Goal: Find specific page/section: Find specific page/section

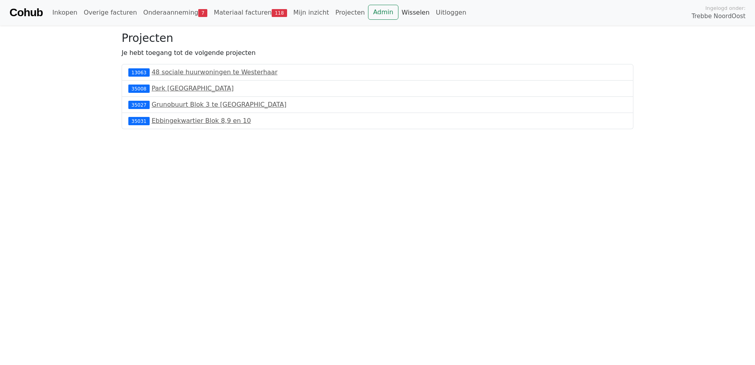
click at [398, 12] on link "Wisselen" at bounding box center [415, 13] width 34 height 16
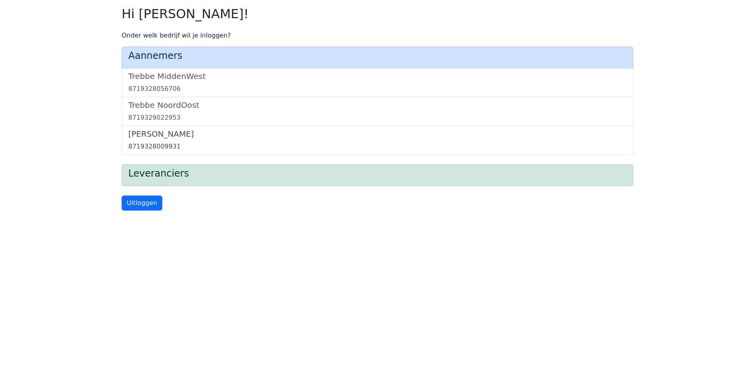
click at [170, 137] on h5 "Trebbe Wonen" at bounding box center [377, 133] width 498 height 9
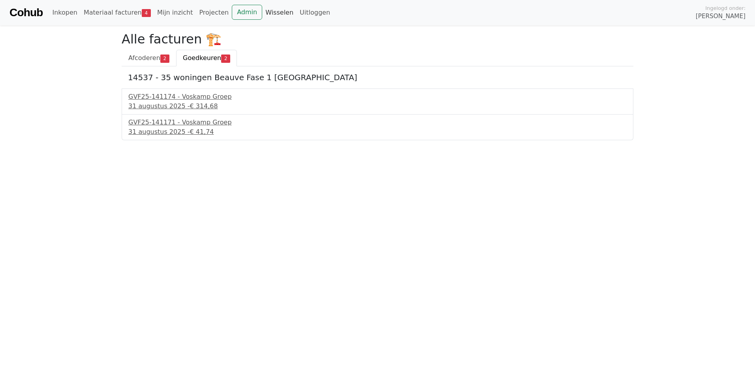
click at [265, 13] on link "Wisselen" at bounding box center [279, 13] width 34 height 16
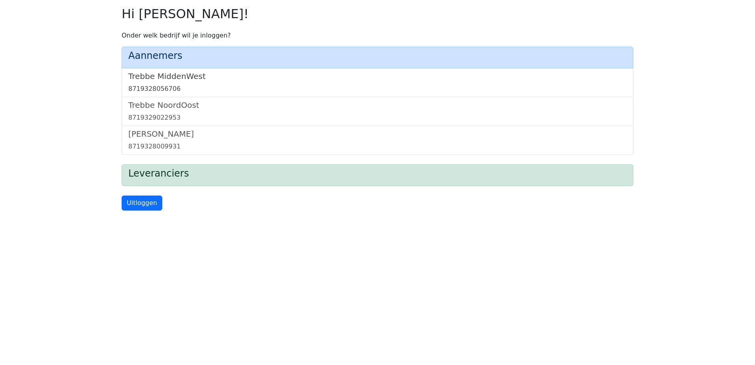
click at [167, 78] on h5 "Trebbe MiddenWest" at bounding box center [377, 75] width 498 height 9
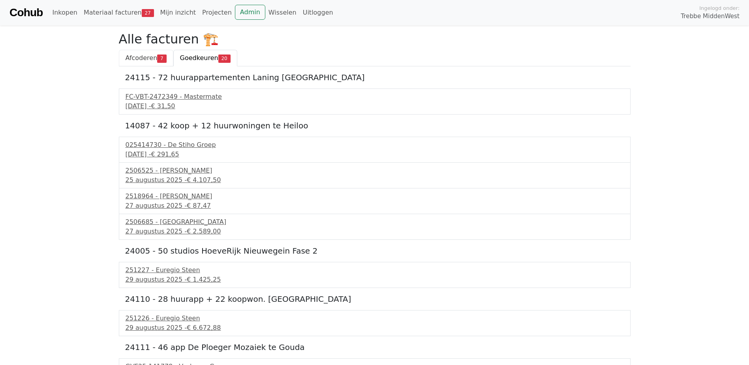
click at [161, 62] on span "7" at bounding box center [161, 58] width 9 height 8
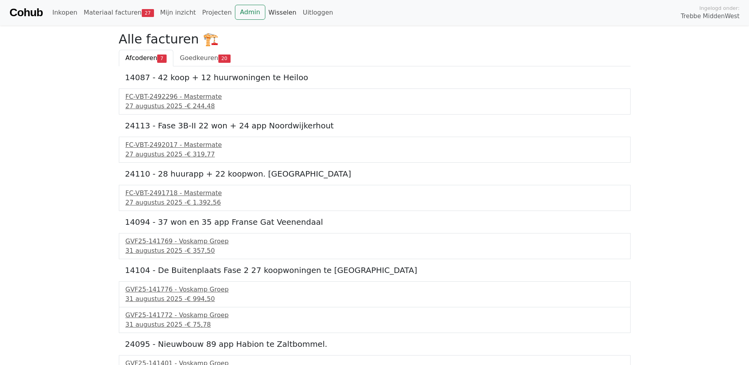
click at [265, 11] on link "Wisselen" at bounding box center [282, 13] width 34 height 16
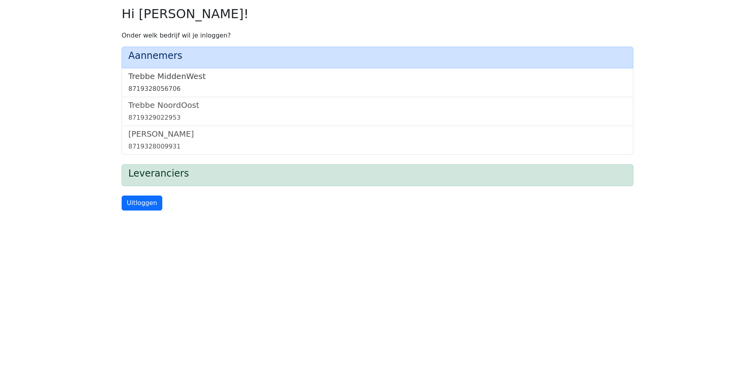
click at [184, 77] on h5 "Trebbe MiddenWest" at bounding box center [377, 75] width 498 height 9
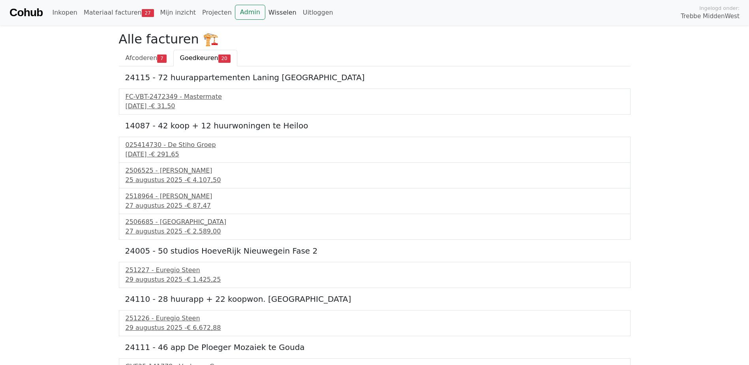
click at [271, 12] on link "Wisselen" at bounding box center [282, 13] width 34 height 16
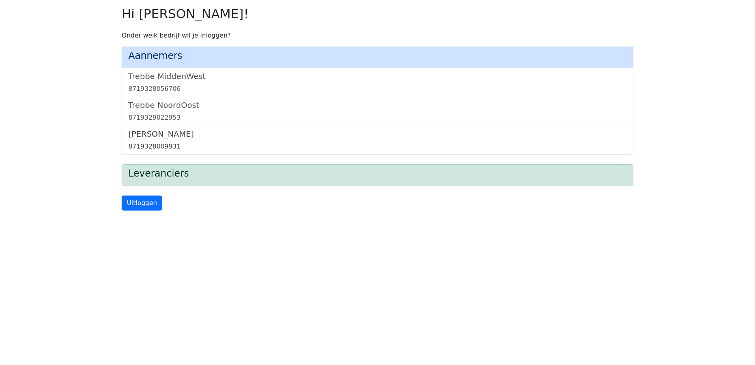
click at [150, 129] on h5 "[PERSON_NAME]" at bounding box center [377, 133] width 498 height 9
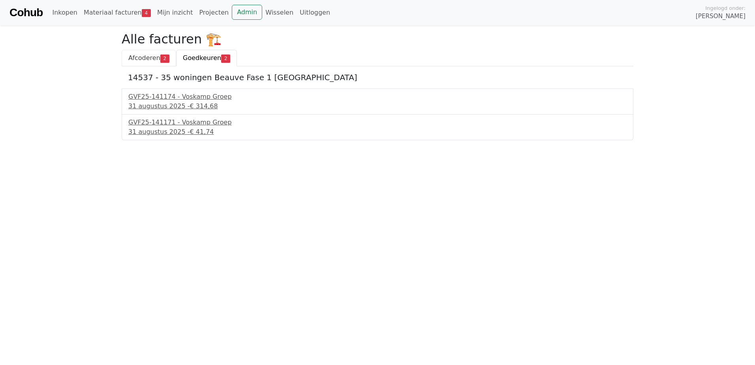
click at [157, 57] on span "Afcoderen" at bounding box center [144, 58] width 32 height 8
click at [262, 16] on link "Wisselen" at bounding box center [279, 13] width 34 height 16
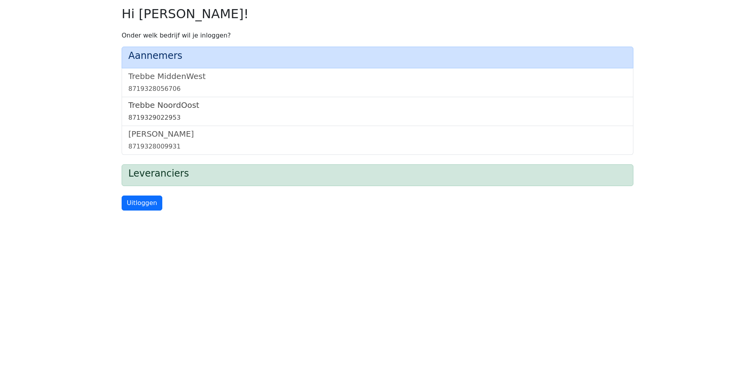
click at [169, 108] on h5 "Trebbe NoordOost" at bounding box center [377, 104] width 498 height 9
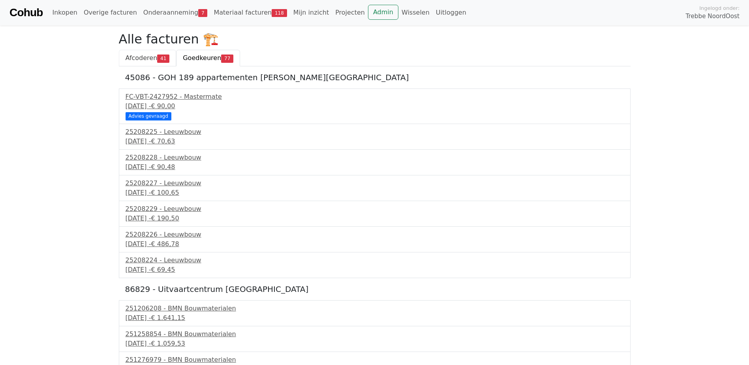
click at [139, 55] on span "Afcoderen" at bounding box center [142, 58] width 32 height 8
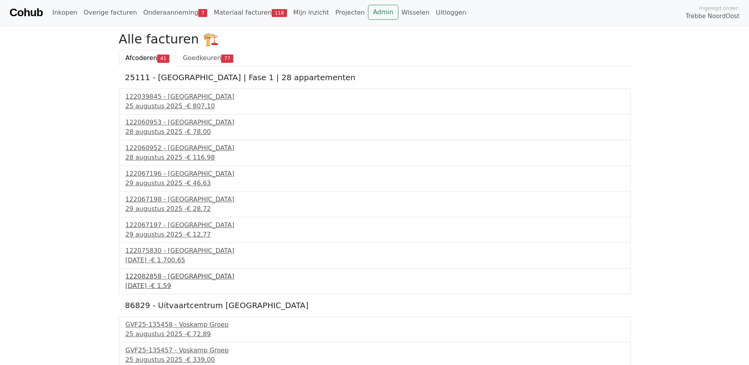
click at [177, 281] on div "122082858 - [GEOGRAPHIC_DATA]" at bounding box center [375, 276] width 498 height 9
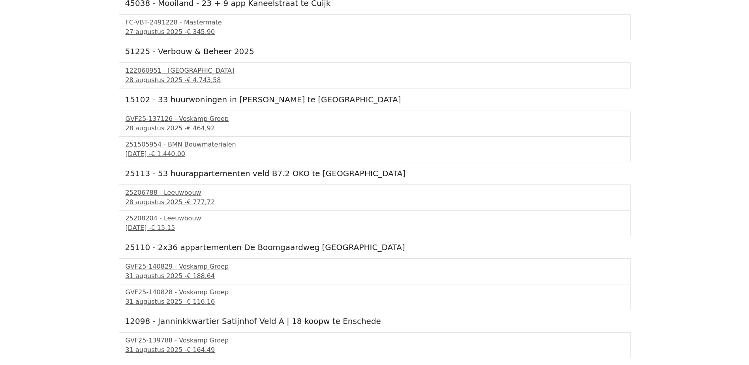
scroll to position [947, 0]
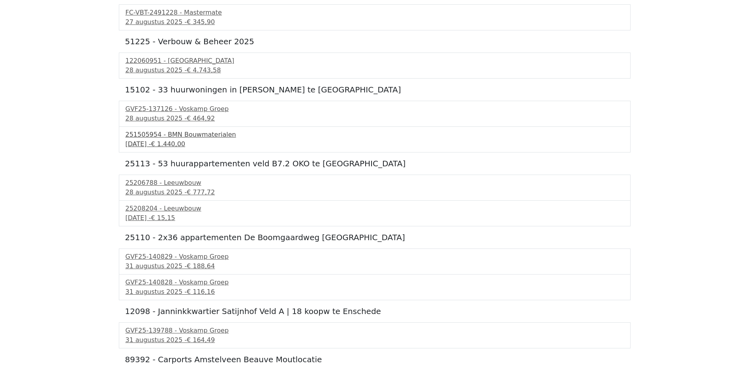
click at [198, 139] on div "251505954 - BMN Bouwmaterialen" at bounding box center [375, 134] width 498 height 9
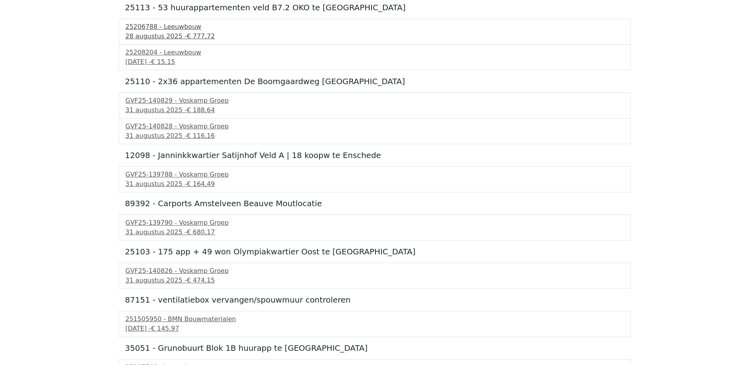
scroll to position [1105, 0]
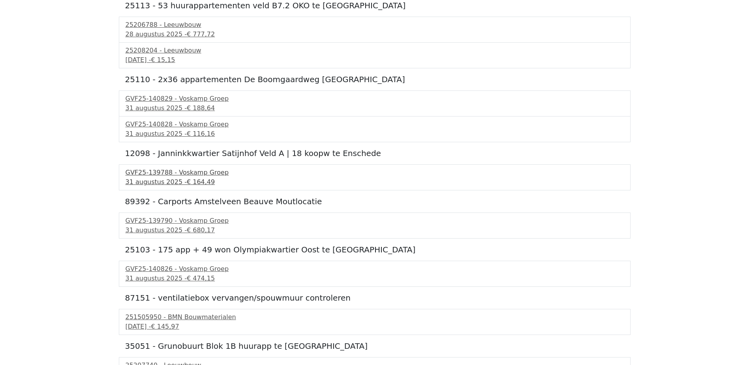
click at [187, 179] on span "€ 164,49" at bounding box center [201, 182] width 28 height 8
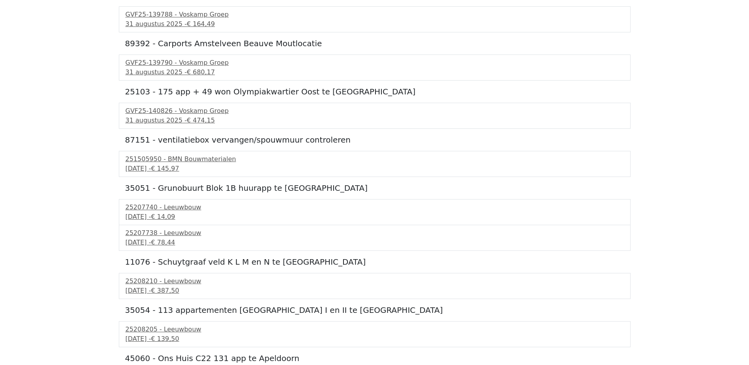
scroll to position [1294, 0]
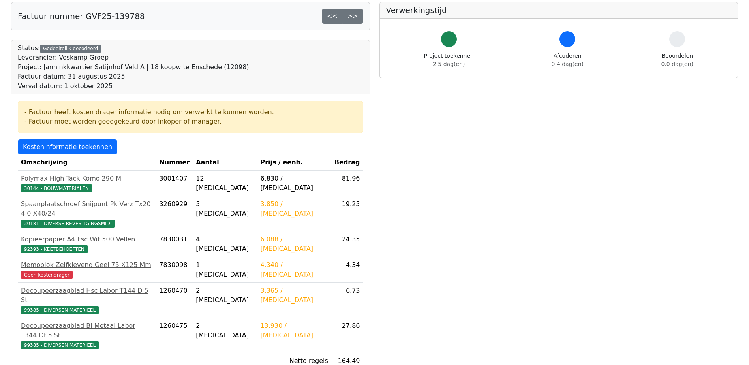
scroll to position [158, 0]
